Goal: Task Accomplishment & Management: Complete application form

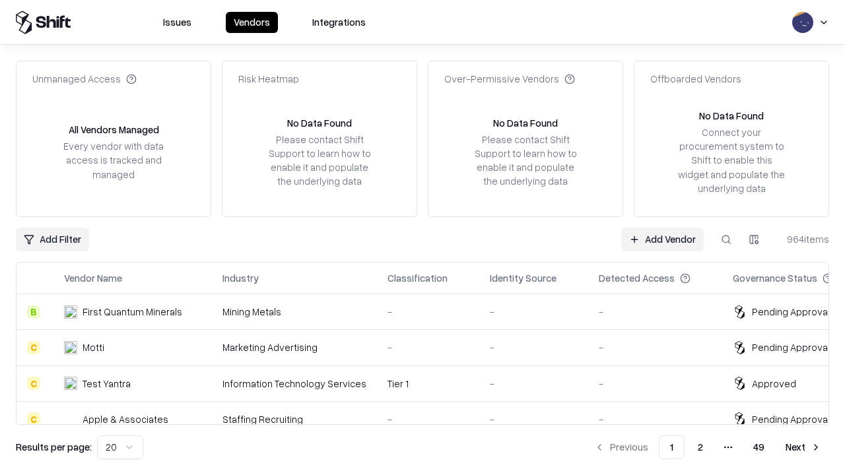
click at [662, 239] on link "Add Vendor" at bounding box center [662, 240] width 83 height 24
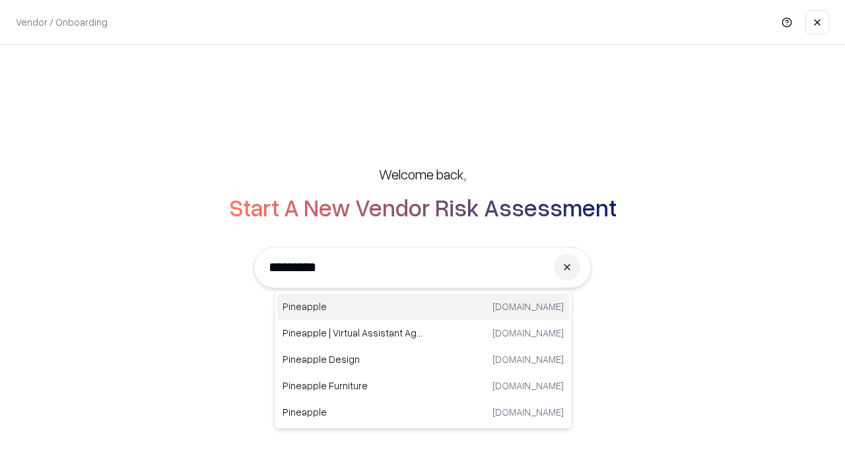
click at [423, 307] on div "Pineapple [DOMAIN_NAME]" at bounding box center [423, 307] width 292 height 26
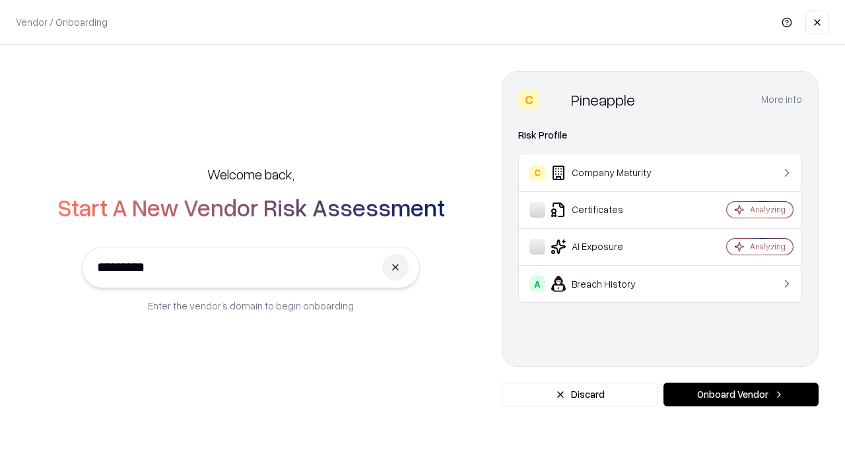
type input "*********"
click at [741, 395] on button "Onboard Vendor" at bounding box center [740, 395] width 155 height 24
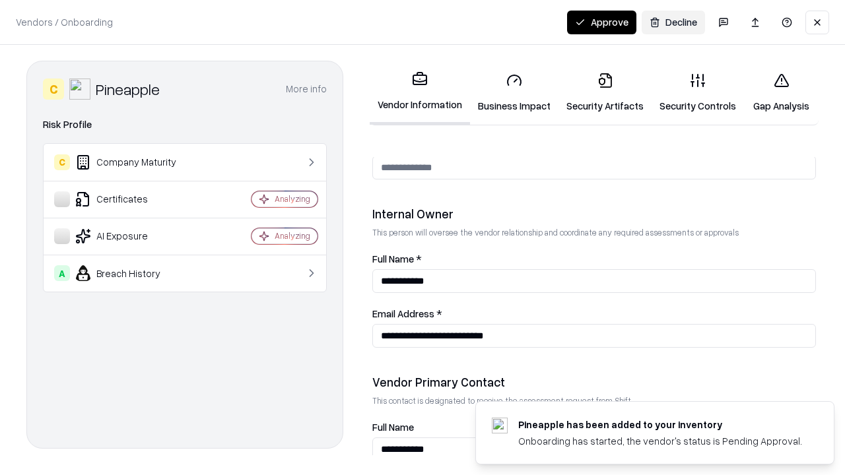
scroll to position [684, 0]
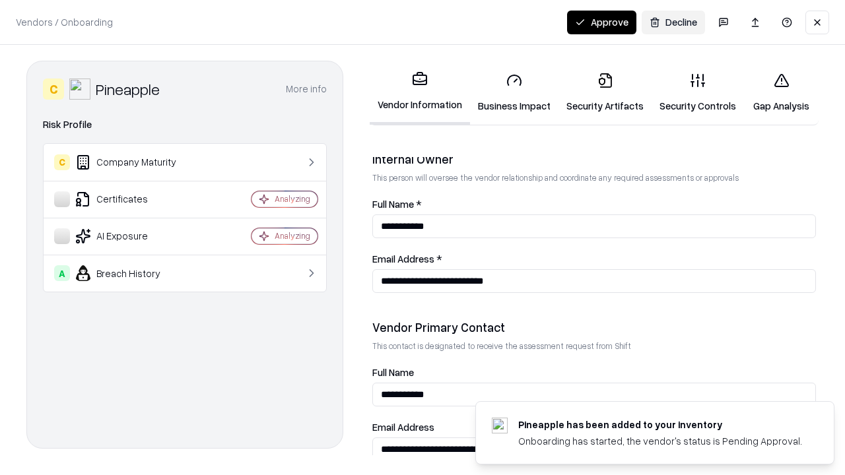
click at [514, 92] on link "Business Impact" at bounding box center [514, 92] width 88 height 61
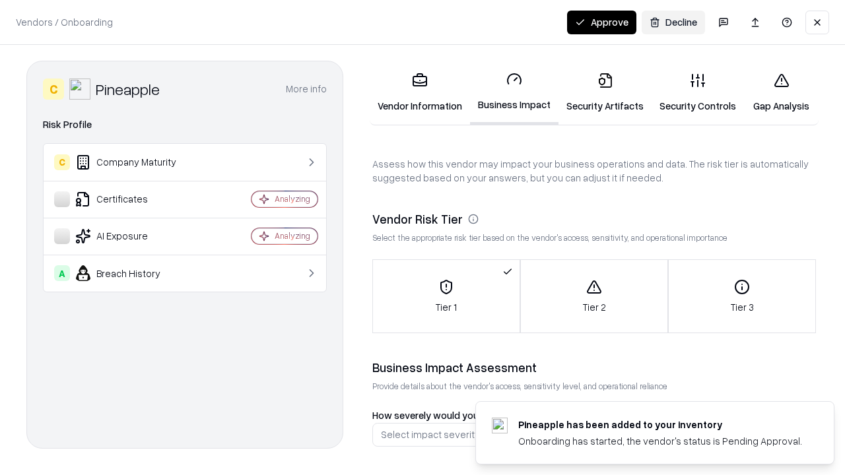
click at [605, 92] on link "Security Artifacts" at bounding box center [604, 92] width 93 height 61
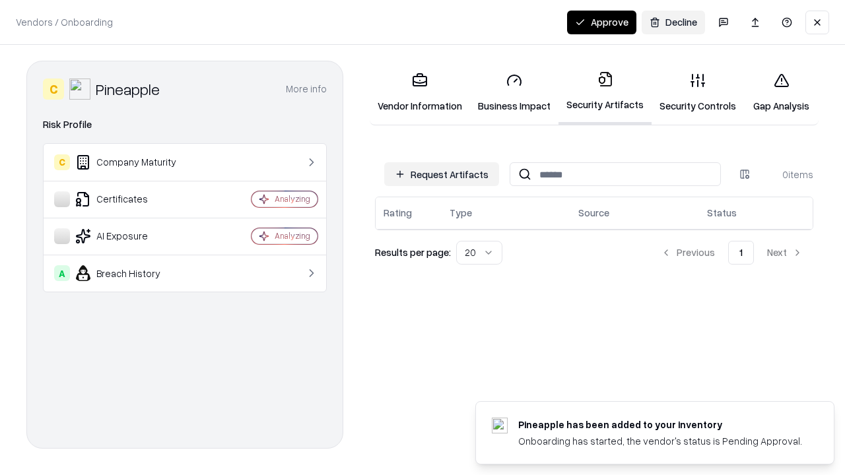
click at [442, 174] on button "Request Artifacts" at bounding box center [441, 174] width 115 height 24
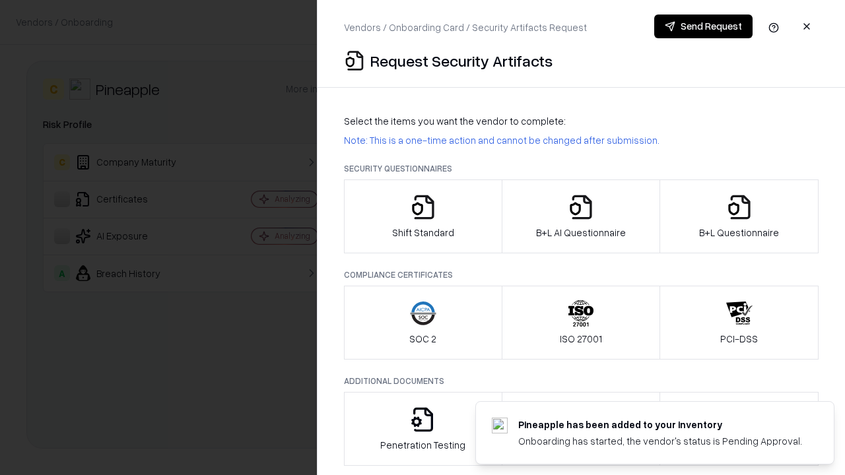
click at [422, 216] on icon "button" at bounding box center [423, 207] width 26 height 26
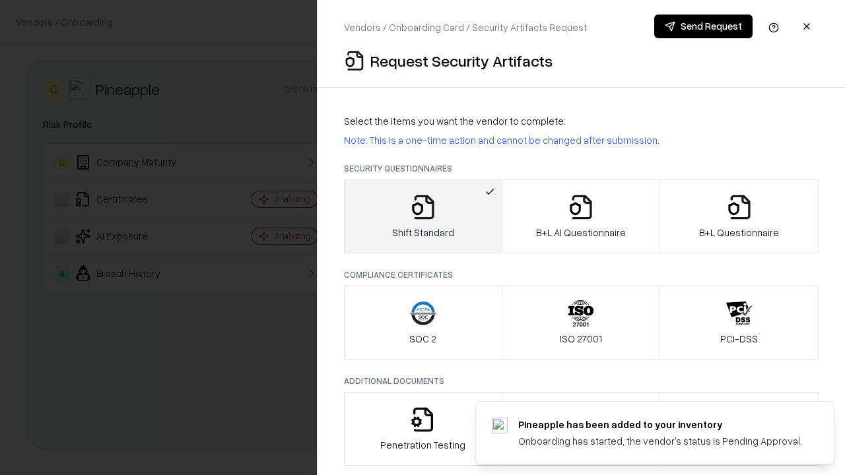
click at [703, 26] on button "Send Request" at bounding box center [703, 27] width 98 height 24
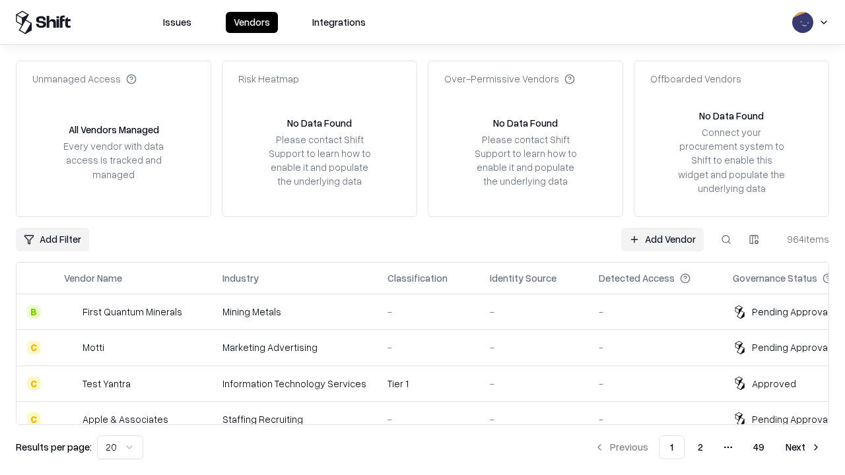
click at [726, 239] on button at bounding box center [726, 240] width 24 height 24
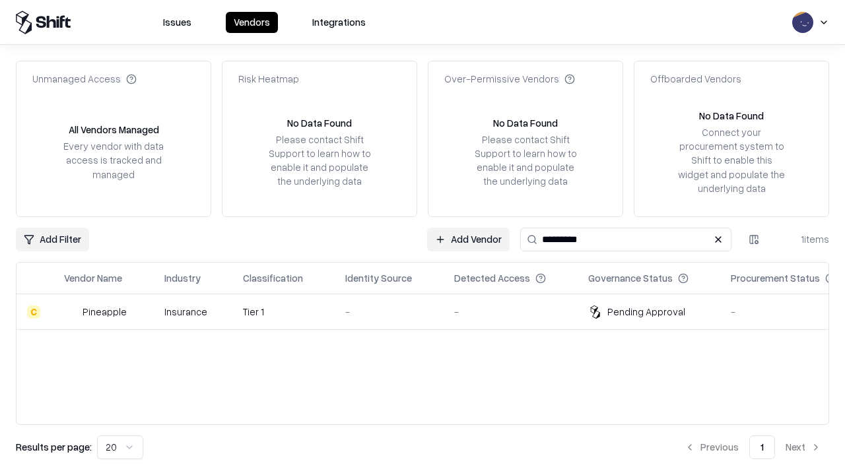
type input "*********"
click at [430, 312] on div "-" at bounding box center [389, 312] width 88 height 14
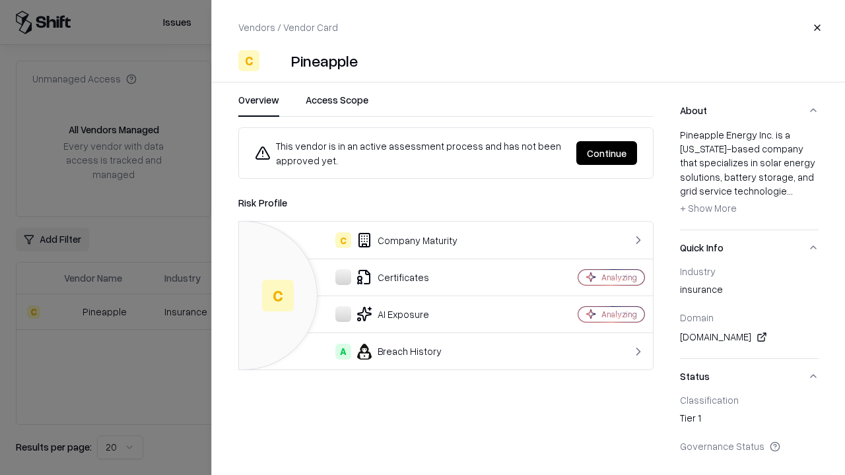
click at [607, 153] on button "Continue" at bounding box center [606, 153] width 61 height 24
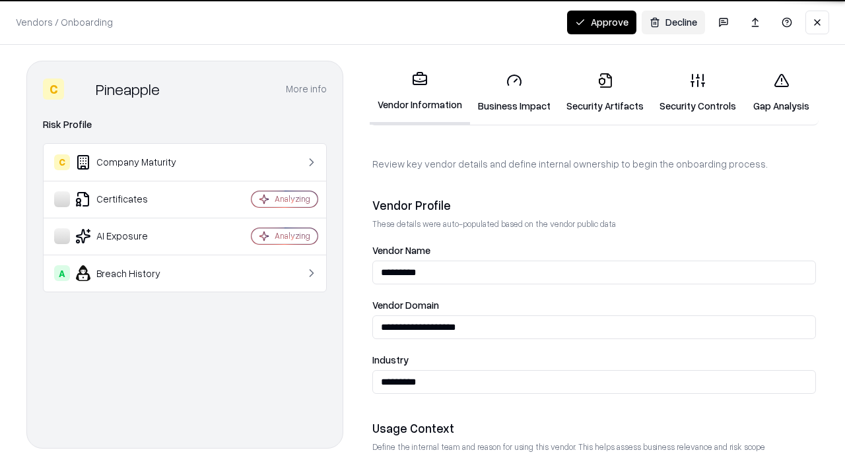
click at [605, 92] on link "Security Artifacts" at bounding box center [604, 92] width 93 height 61
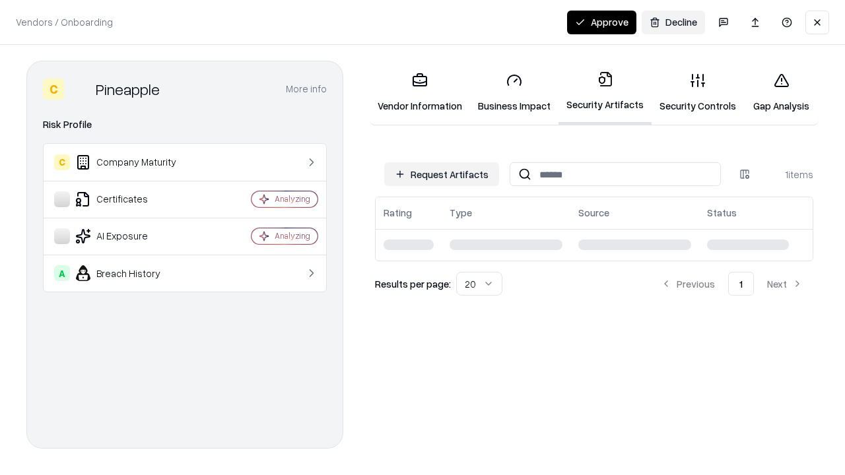
click at [698, 92] on link "Security Controls" at bounding box center [697, 92] width 92 height 61
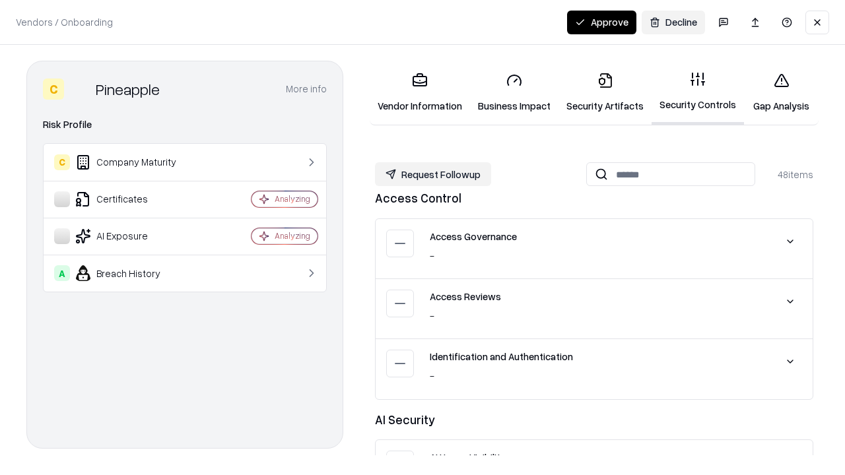
click at [433, 174] on button "Request Followup" at bounding box center [433, 174] width 116 height 24
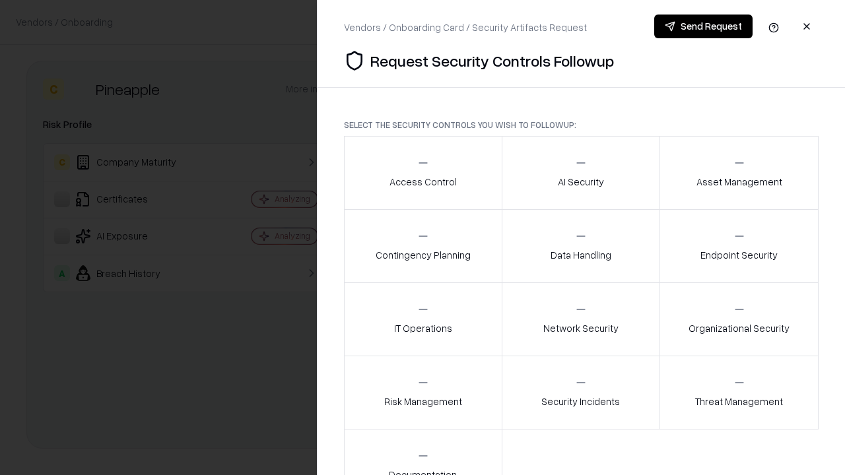
click at [422, 173] on div "Access Control" at bounding box center [422, 172] width 67 height 32
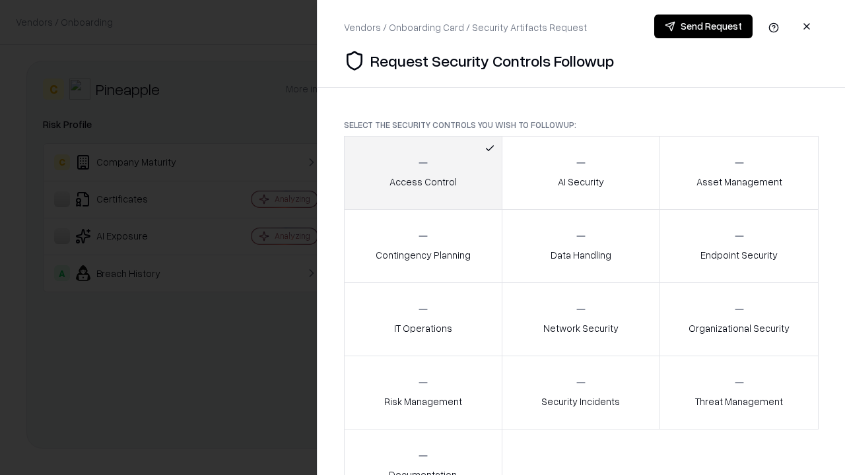
click at [703, 26] on button "Send Request" at bounding box center [703, 27] width 98 height 24
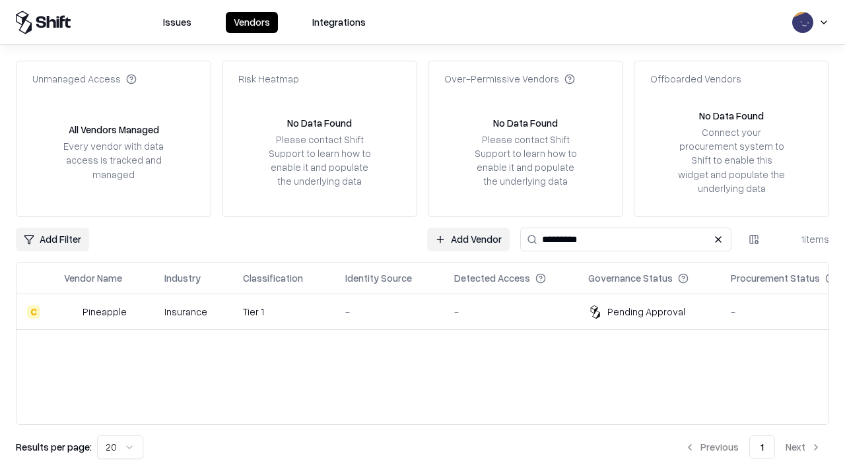
type input "*********"
click at [430, 312] on div "-" at bounding box center [389, 312] width 88 height 14
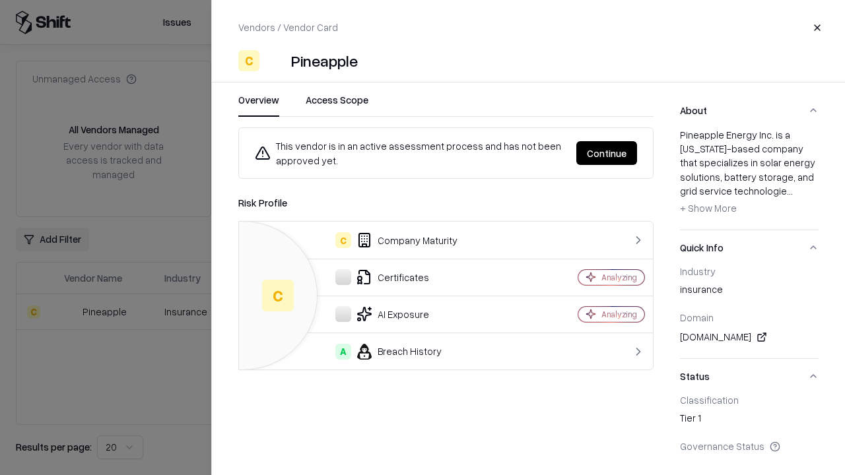
click at [607, 153] on button "Continue" at bounding box center [606, 153] width 61 height 24
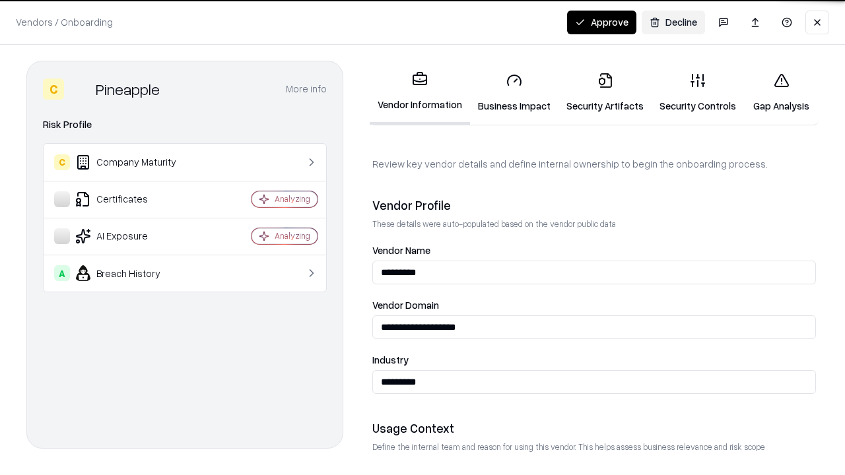
click at [601, 22] on button "Approve" at bounding box center [601, 23] width 69 height 24
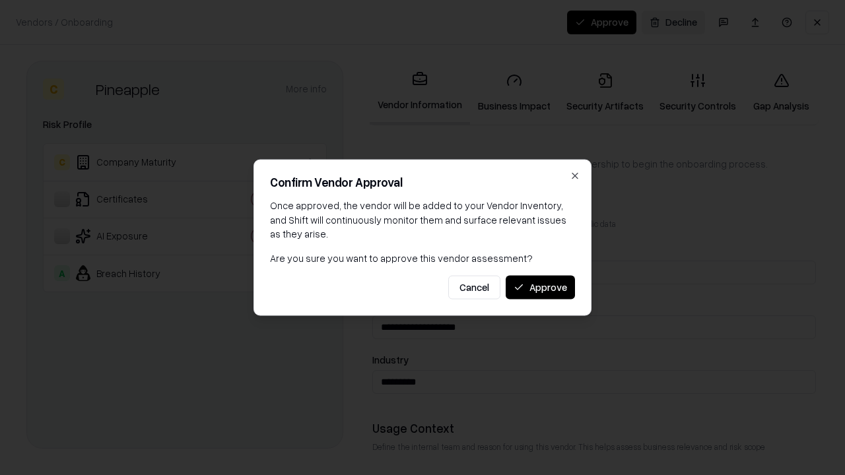
click at [540, 287] on button "Approve" at bounding box center [540, 287] width 69 height 24
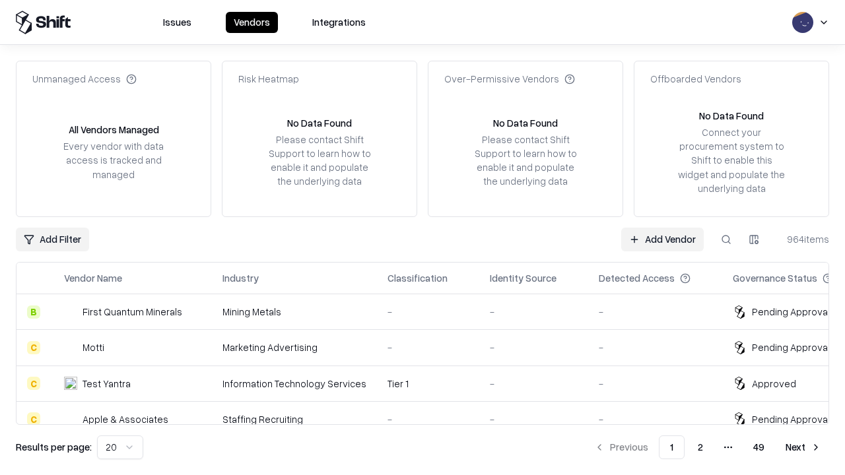
type input "*********"
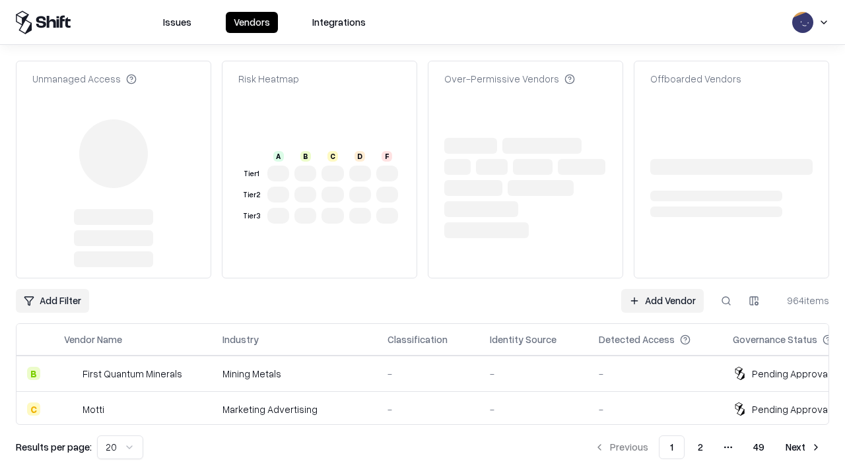
click at [662, 289] on link "Add Vendor" at bounding box center [662, 301] width 83 height 24
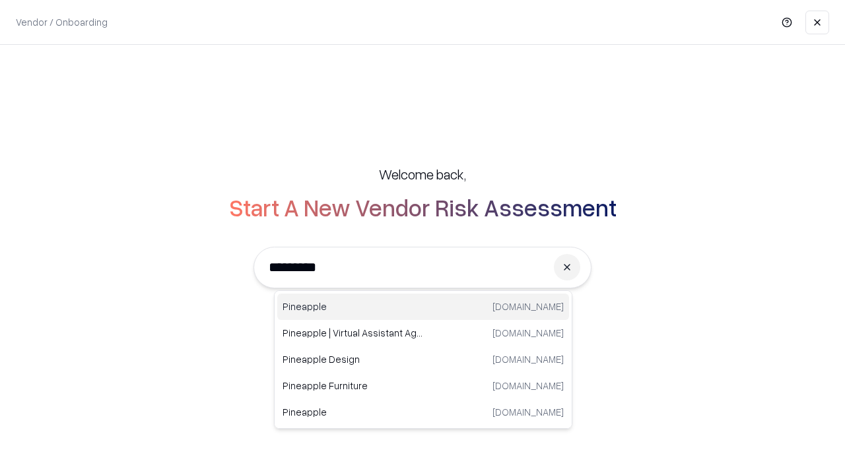
click at [423, 307] on div "Pineapple pineappleenergy.com" at bounding box center [423, 307] width 292 height 26
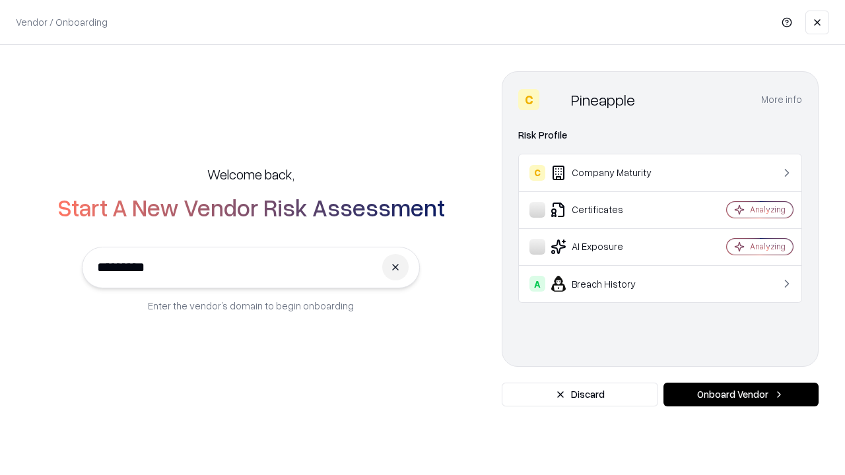
type input "*********"
click at [741, 395] on button "Onboard Vendor" at bounding box center [740, 395] width 155 height 24
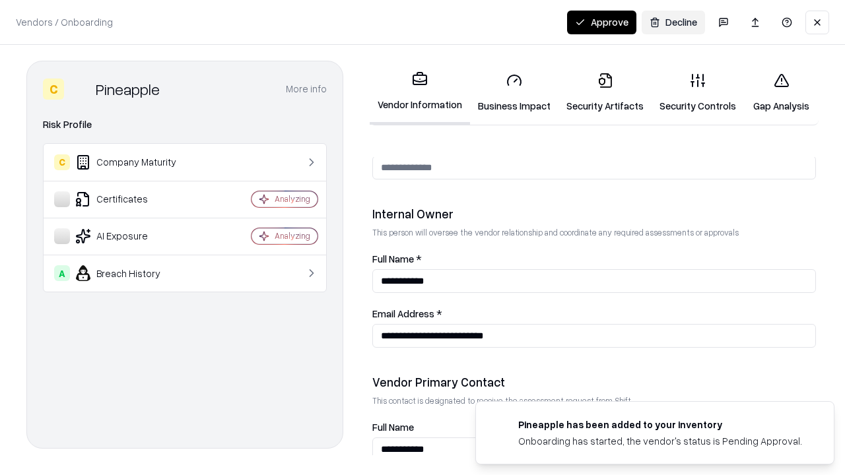
scroll to position [684, 0]
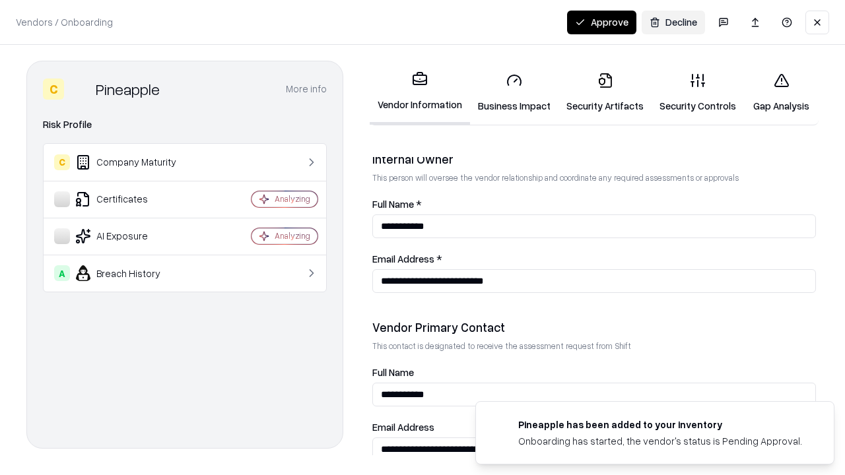
click at [601, 22] on button "Approve" at bounding box center [601, 23] width 69 height 24
